Goal: Use online tool/utility: Utilize a website feature to perform a specific function

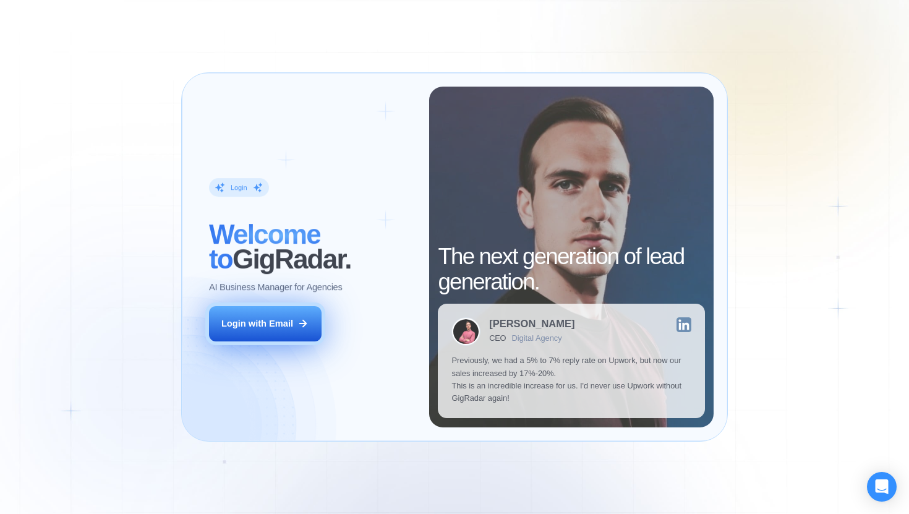
click at [299, 319] on icon at bounding box center [302, 323] width 11 height 11
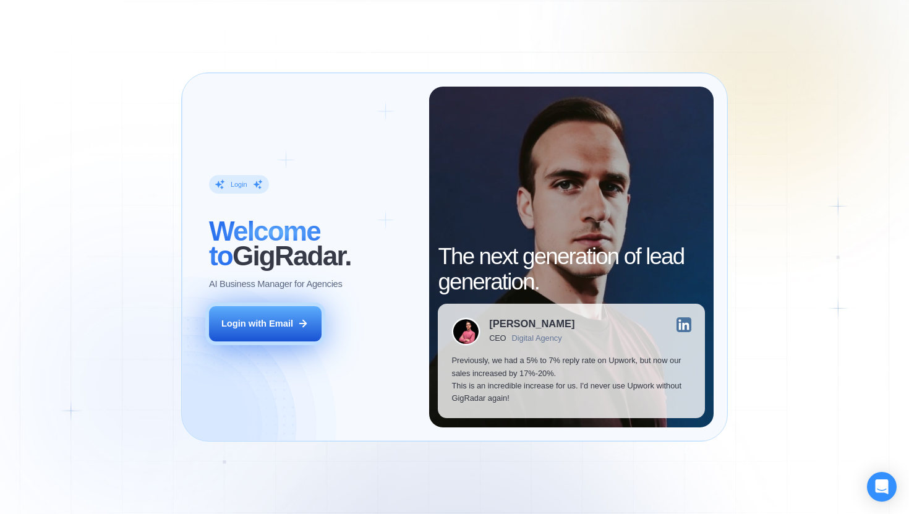
click at [293, 328] on div "Login with Email" at bounding box center [257, 323] width 72 height 12
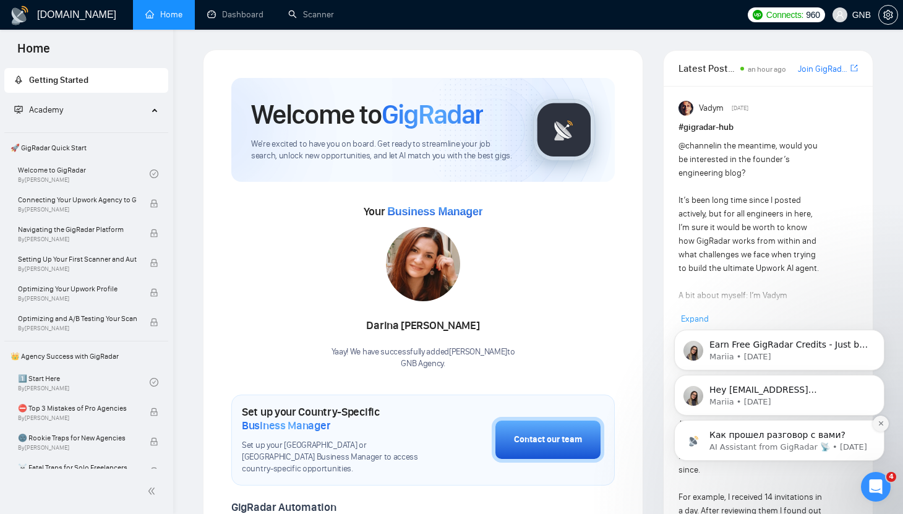
click at [883, 425] on icon "Dismiss notification" at bounding box center [881, 423] width 7 height 7
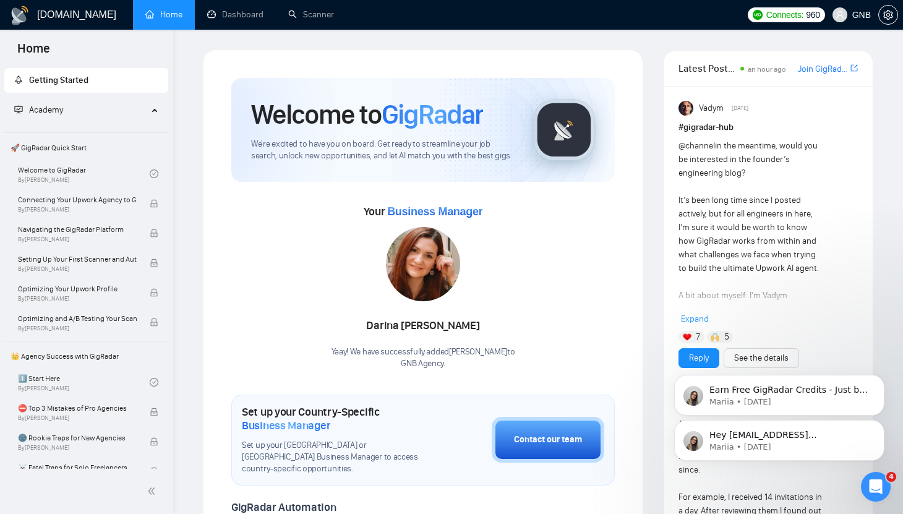
click at [883, 425] on icon "Dismiss notification" at bounding box center [881, 424] width 6 height 6
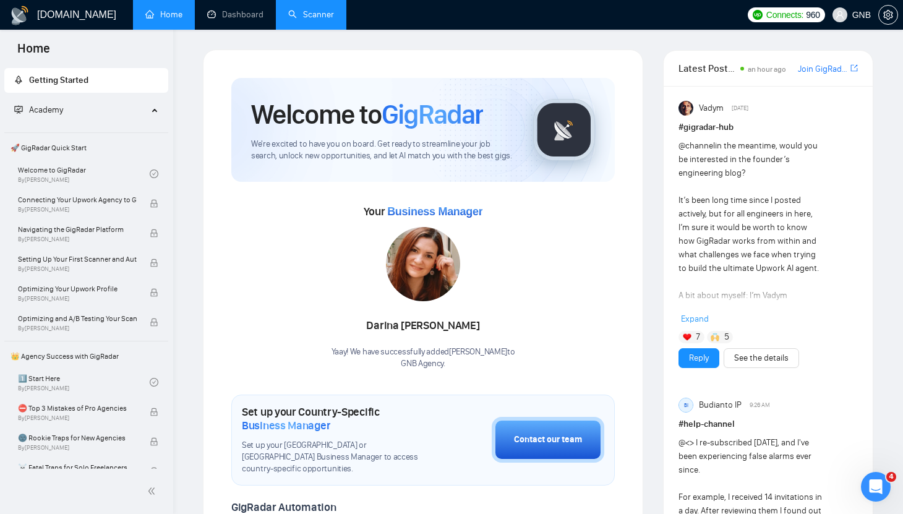
click at [312, 17] on link "Scanner" at bounding box center [311, 14] width 46 height 11
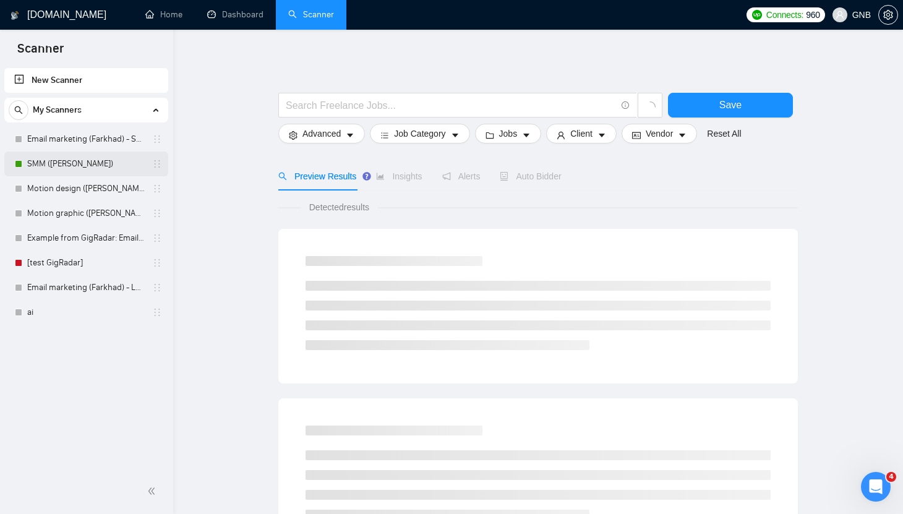
click at [94, 166] on link "SMM ([PERSON_NAME])" at bounding box center [86, 164] width 118 height 25
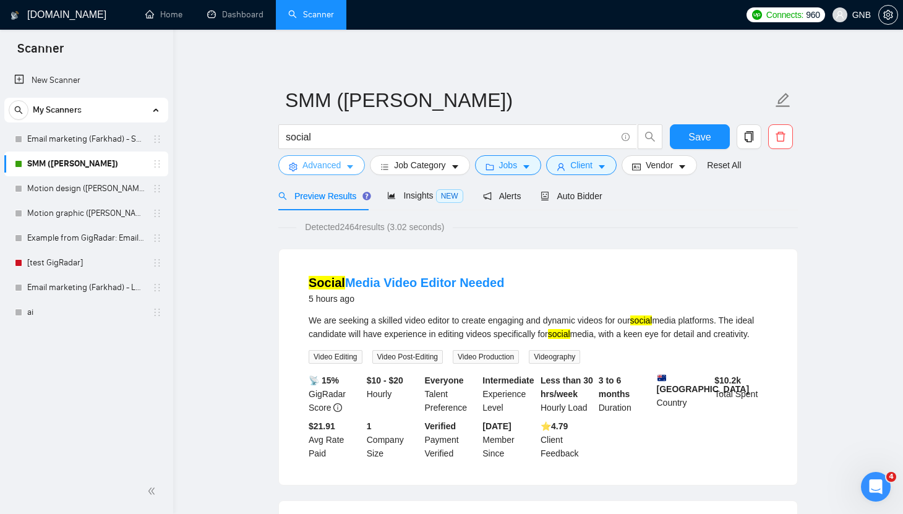
click at [321, 169] on span "Advanced" at bounding box center [321, 165] width 38 height 14
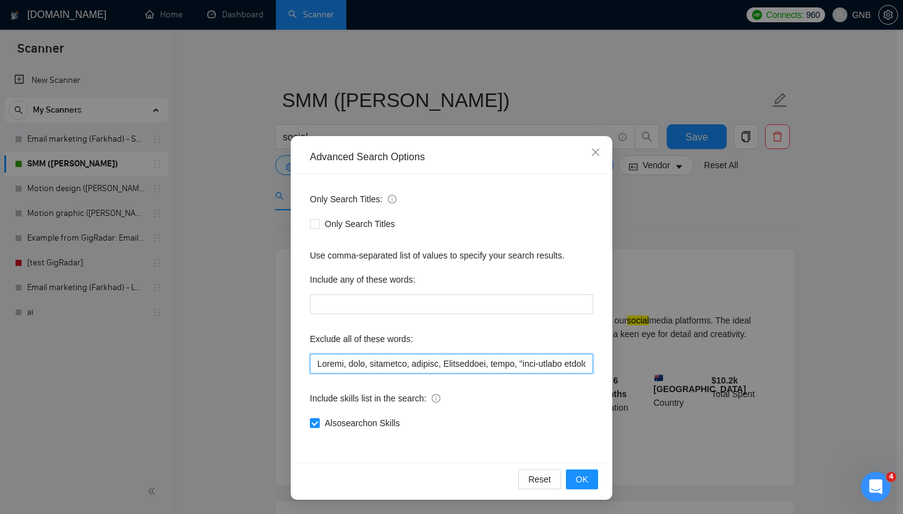
click at [315, 367] on input "text" at bounding box center [451, 364] width 283 height 20
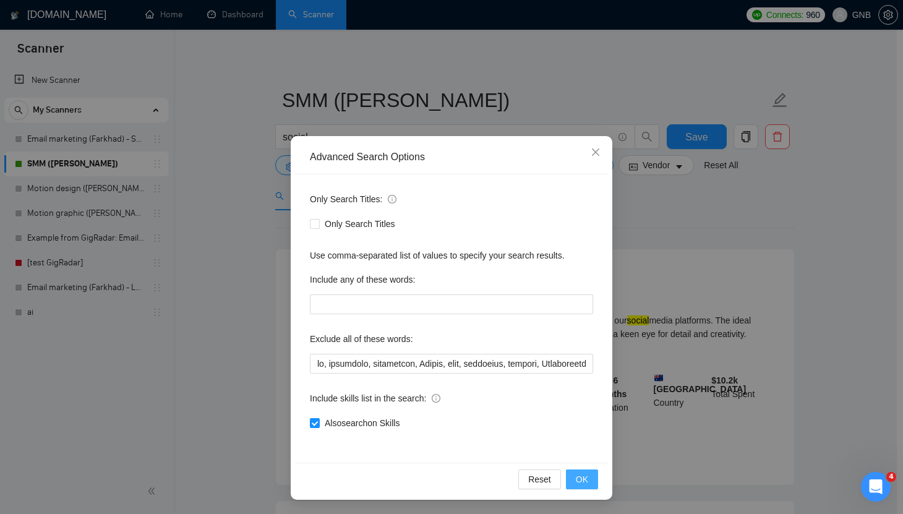
click at [583, 481] on span "OK" at bounding box center [582, 480] width 12 height 14
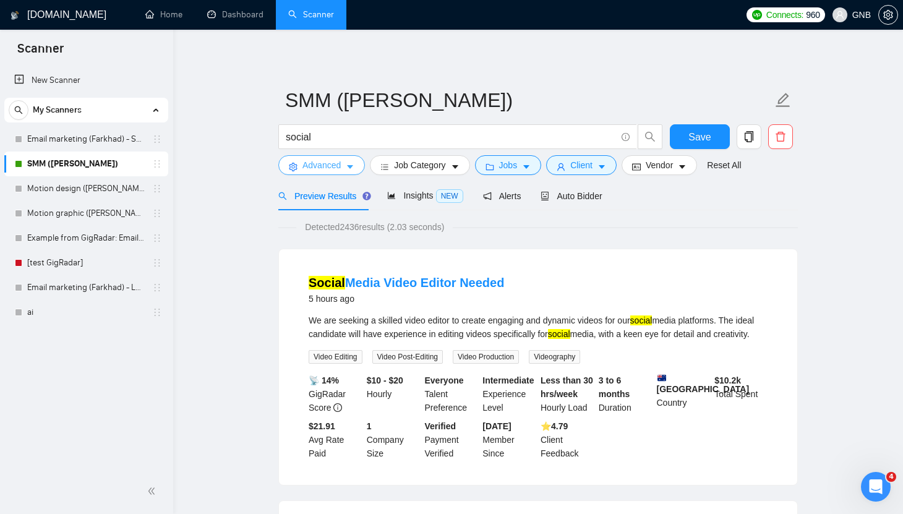
click at [330, 158] on span "Advanced" at bounding box center [321, 165] width 38 height 14
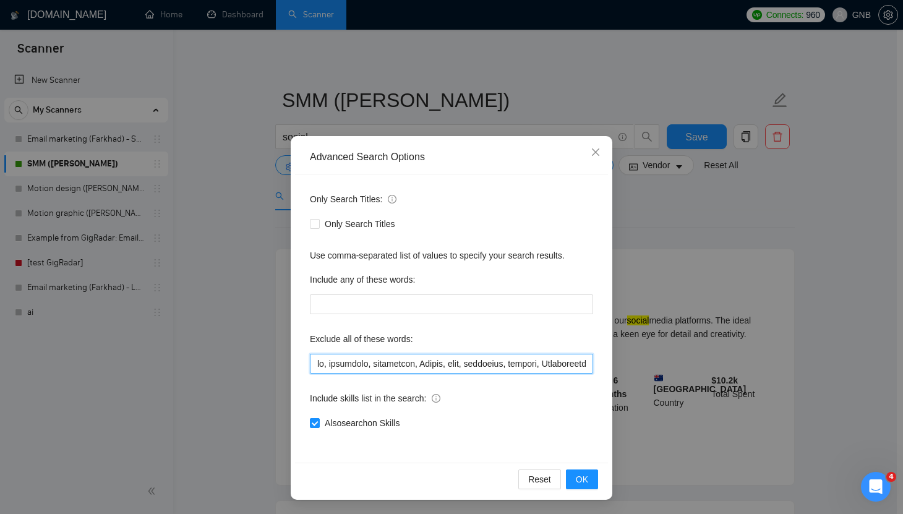
click at [314, 364] on input "text" at bounding box center [451, 364] width 283 height 20
type input "driver, hr, recruiter, recruiting, Amazon, book, pipedream, [DEMOGRAPHIC_DATA],…"
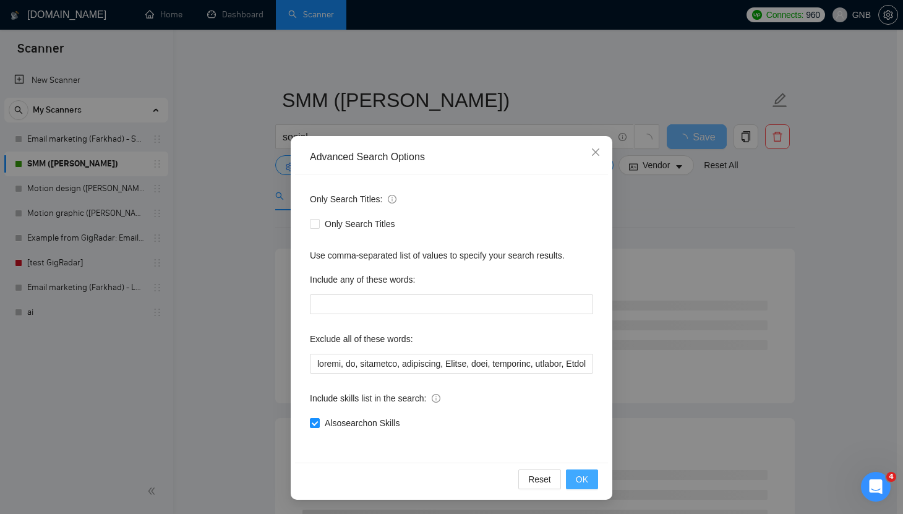
click at [584, 480] on span "OK" at bounding box center [582, 480] width 12 height 14
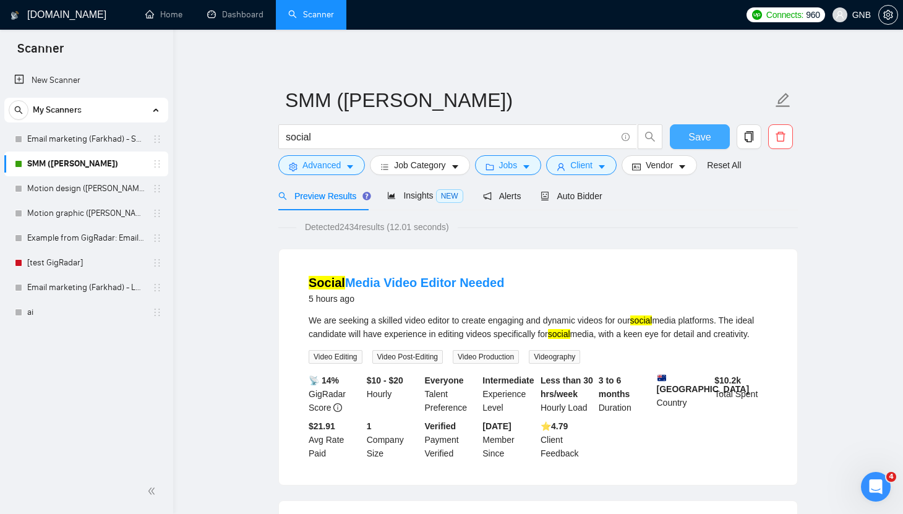
click at [700, 142] on span "Save" at bounding box center [699, 136] width 22 height 15
